Goal: Task Accomplishment & Management: Manage account settings

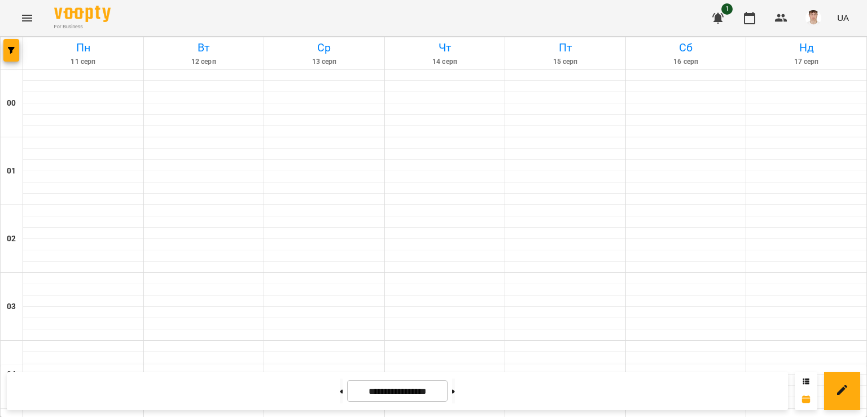
scroll to position [677, 0]
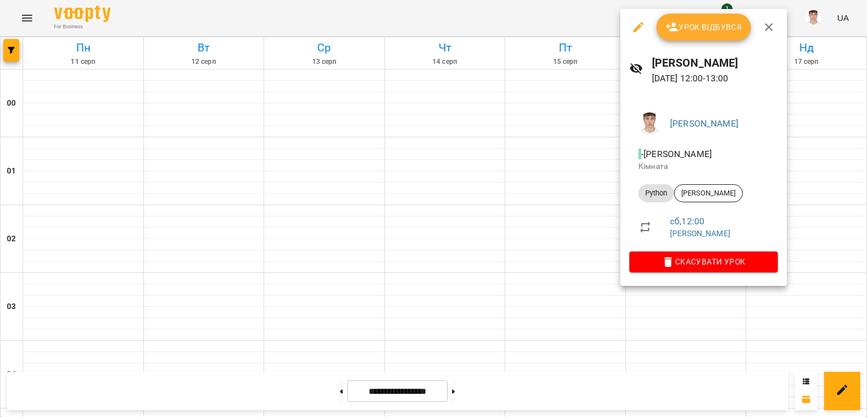
click at [699, 29] on span "Урок відбувся" at bounding box center [703, 27] width 77 height 14
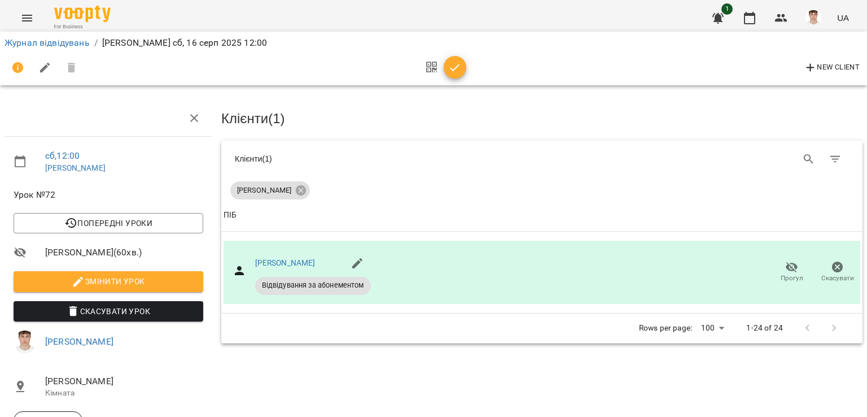
click at [152, 278] on span "Змінити урок" at bounding box center [109, 281] width 172 height 14
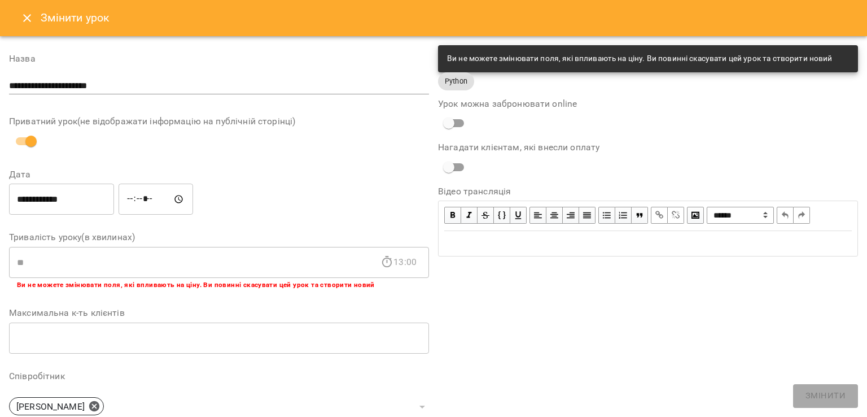
scroll to position [275, 0]
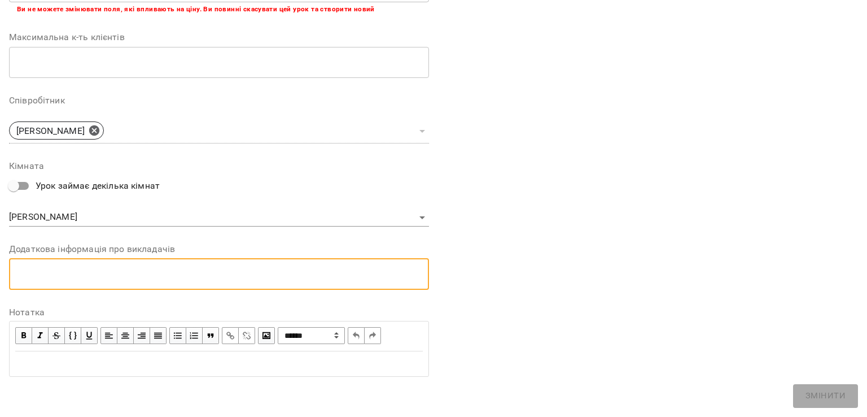
click at [95, 277] on textarea at bounding box center [219, 273] width 404 height 11
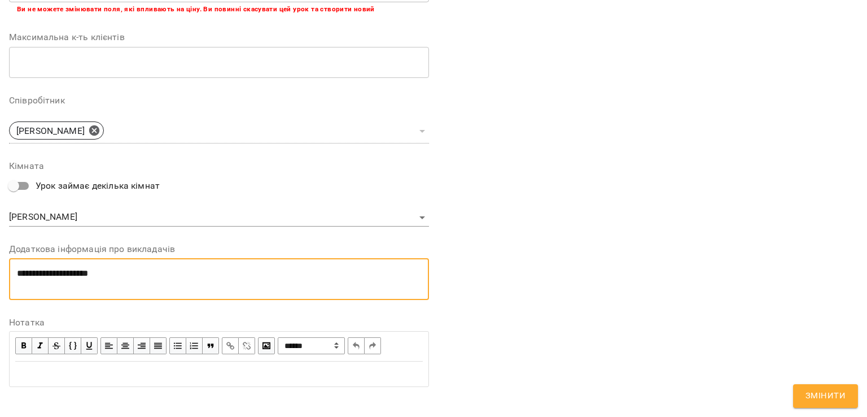
scroll to position [0, 0]
type textarea "**********"
click at [794, 387] on button "Змінити" at bounding box center [825, 396] width 65 height 24
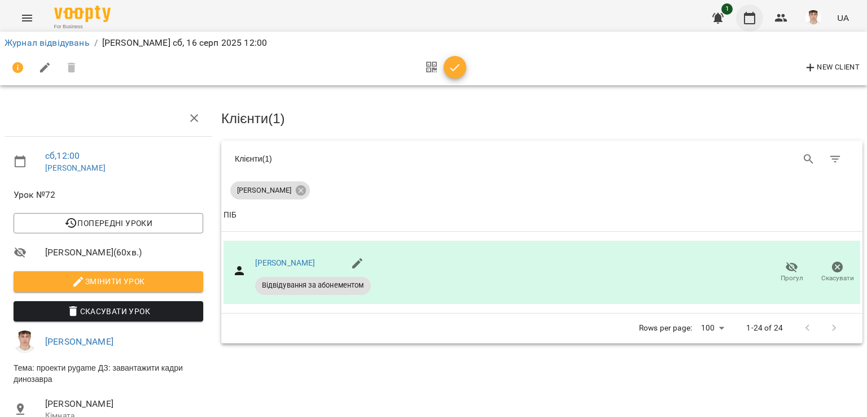
click at [756, 17] on icon "button" at bounding box center [750, 18] width 14 height 14
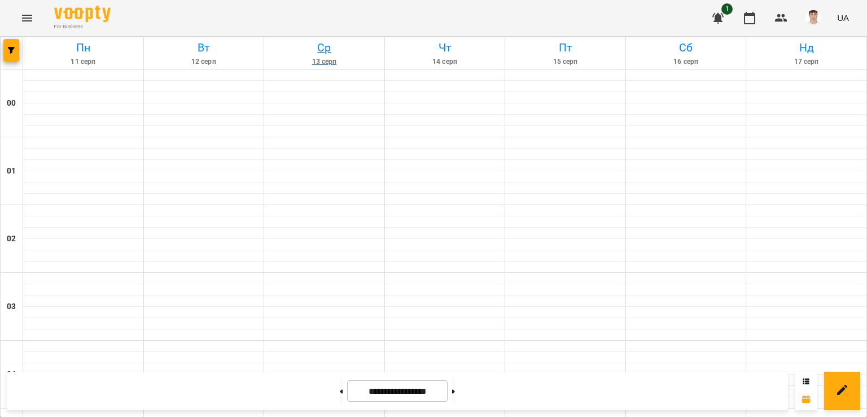
scroll to position [960, 0]
click at [455, 387] on button at bounding box center [453, 390] width 3 height 25
click at [455, 391] on button at bounding box center [453, 390] width 3 height 25
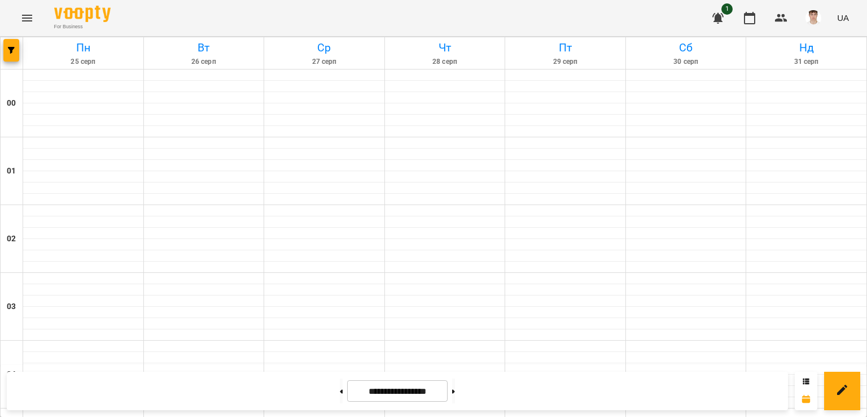
scroll to position [595, 0]
click at [340, 393] on button at bounding box center [341, 390] width 3 height 25
click at [455, 387] on button at bounding box center [453, 390] width 3 height 25
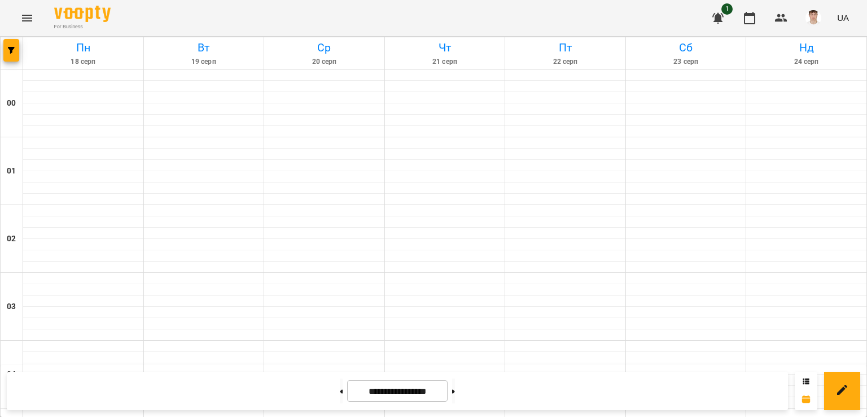
scroll to position [878, 0]
click at [340, 391] on button at bounding box center [341, 390] width 3 height 25
type input "**********"
click at [816, 12] on img "button" at bounding box center [813, 18] width 16 height 16
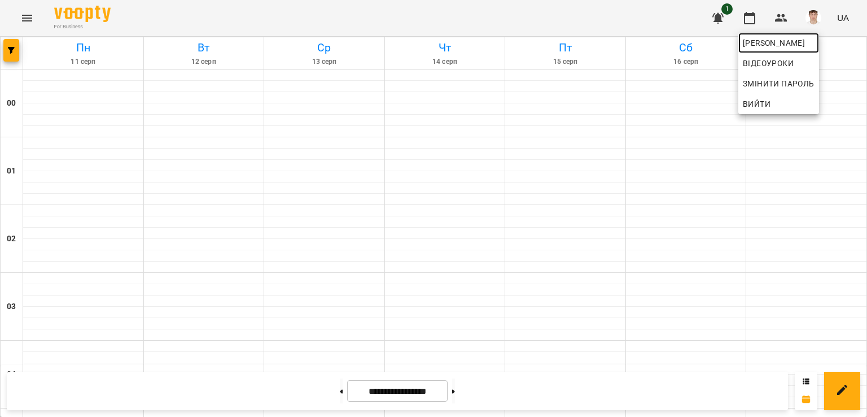
click at [777, 49] on span "[PERSON_NAME]" at bounding box center [779, 43] width 72 height 14
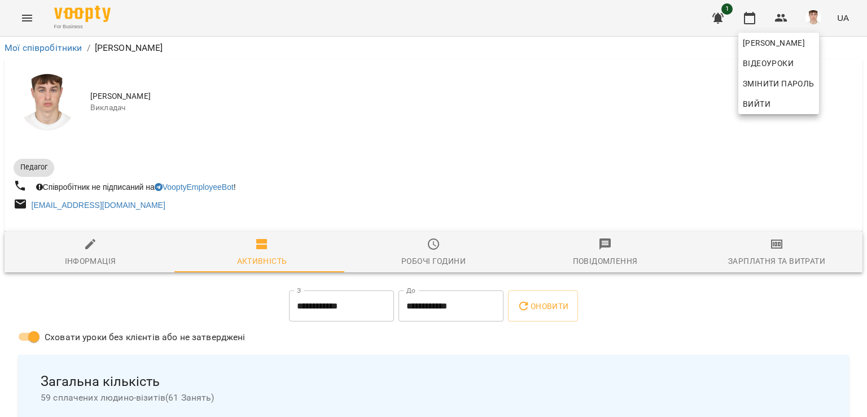
click at [445, 99] on div at bounding box center [433, 208] width 867 height 417
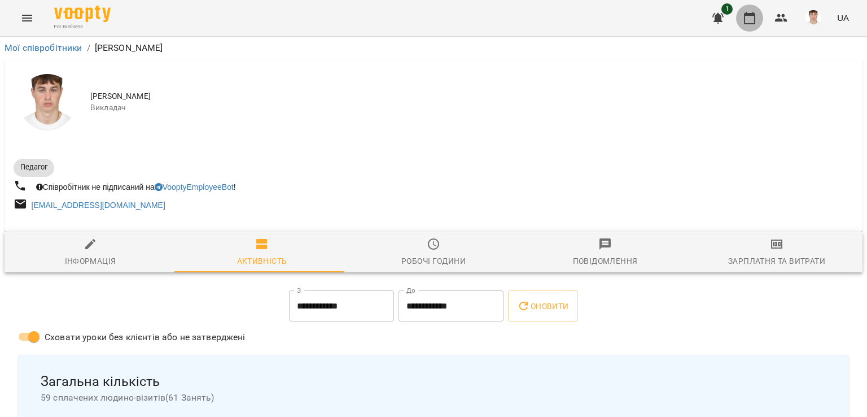
click at [755, 17] on icon "button" at bounding box center [749, 18] width 11 height 12
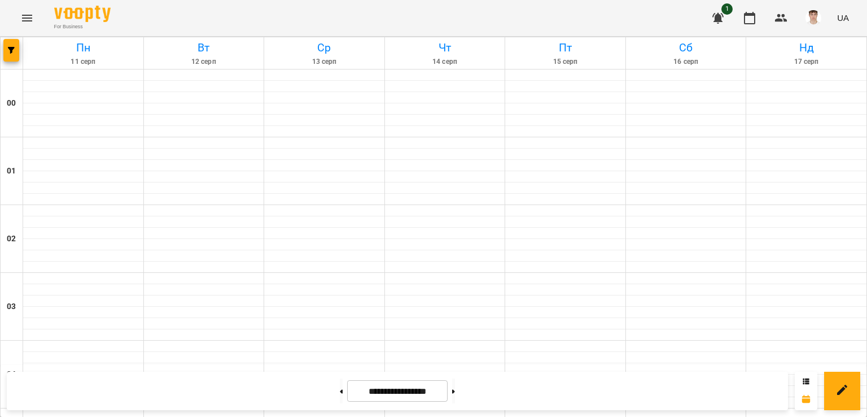
scroll to position [847, 0]
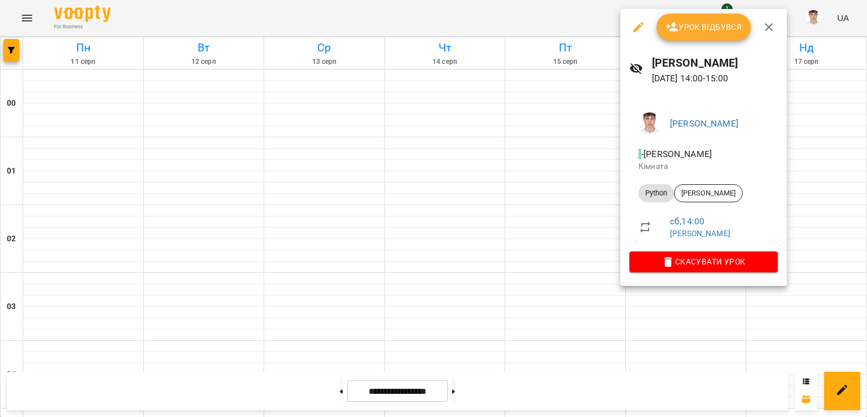
click at [668, 28] on icon "button" at bounding box center [672, 27] width 14 height 14
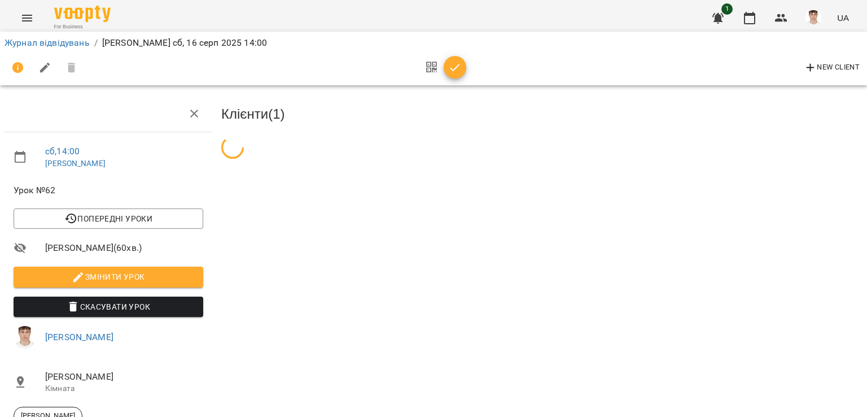
scroll to position [37, 0]
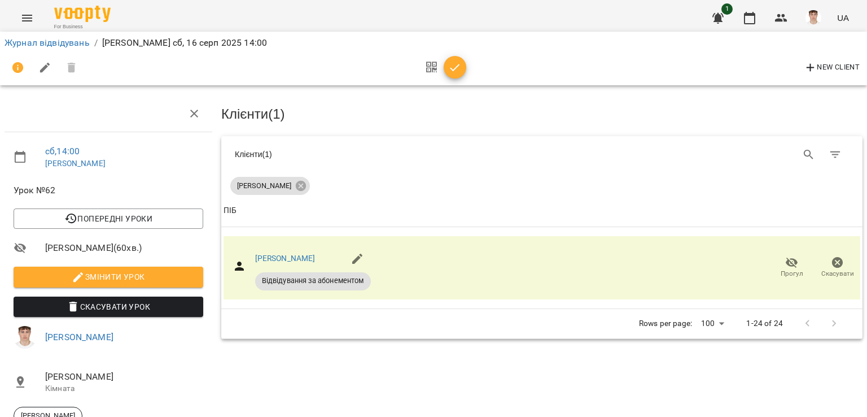
click at [90, 270] on span "Змінити урок" at bounding box center [109, 277] width 172 height 14
select select "******"
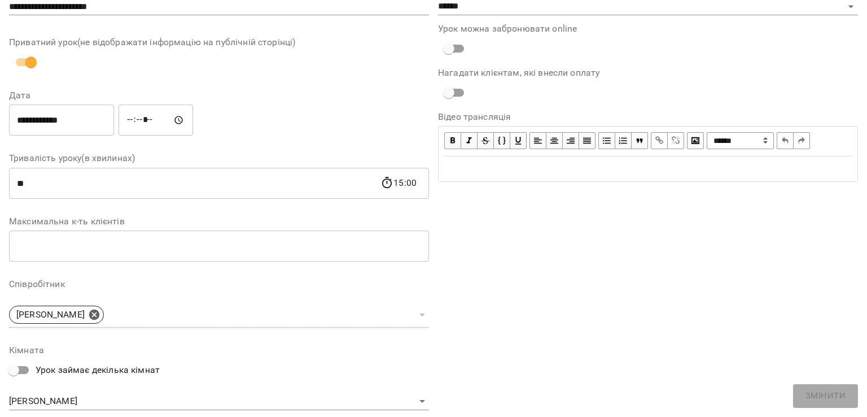
scroll to position [262, 0]
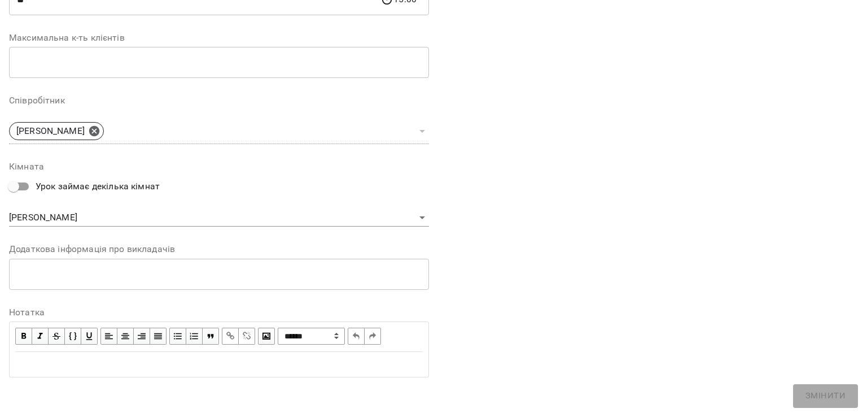
click at [126, 272] on textarea at bounding box center [219, 274] width 404 height 11
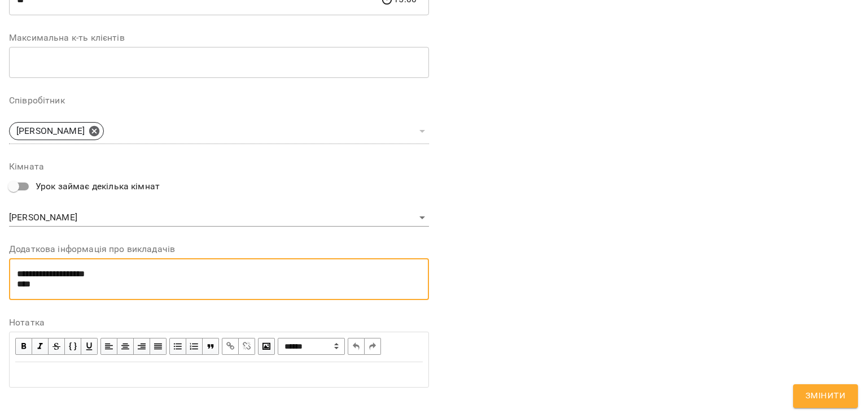
paste textarea "**********"
type textarea "**********"
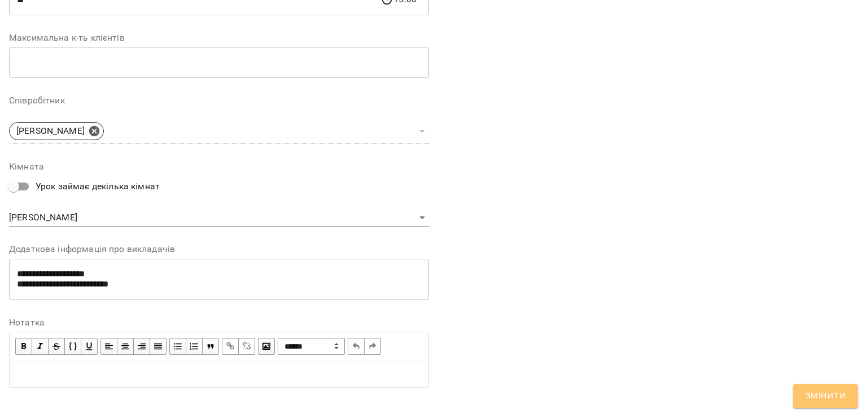
click at [830, 402] on span "Змінити" at bounding box center [825, 395] width 40 height 15
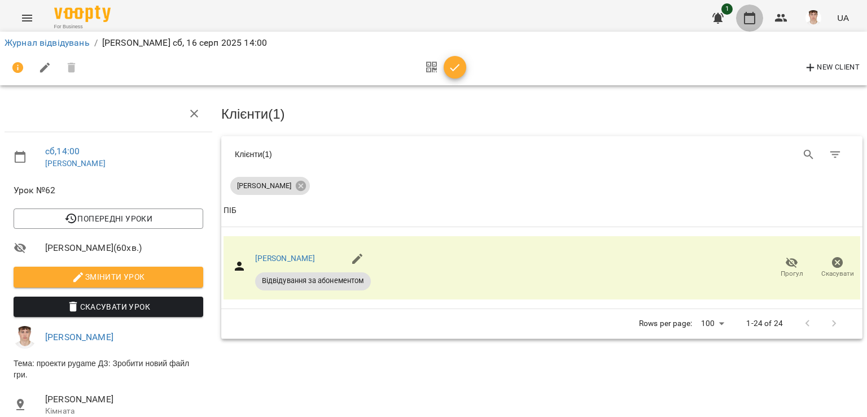
drag, startPoint x: 749, startPoint y: 23, endPoint x: 747, endPoint y: 32, distance: 9.3
click at [750, 23] on icon "button" at bounding box center [749, 18] width 11 height 12
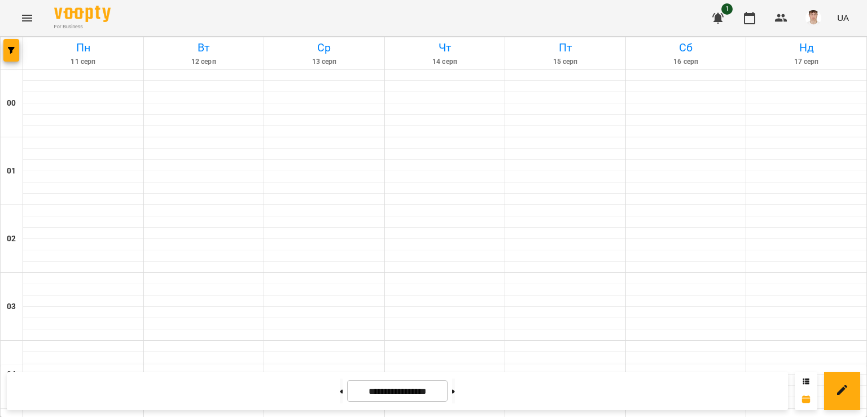
scroll to position [847, 0]
